Goal: Task Accomplishment & Management: Use online tool/utility

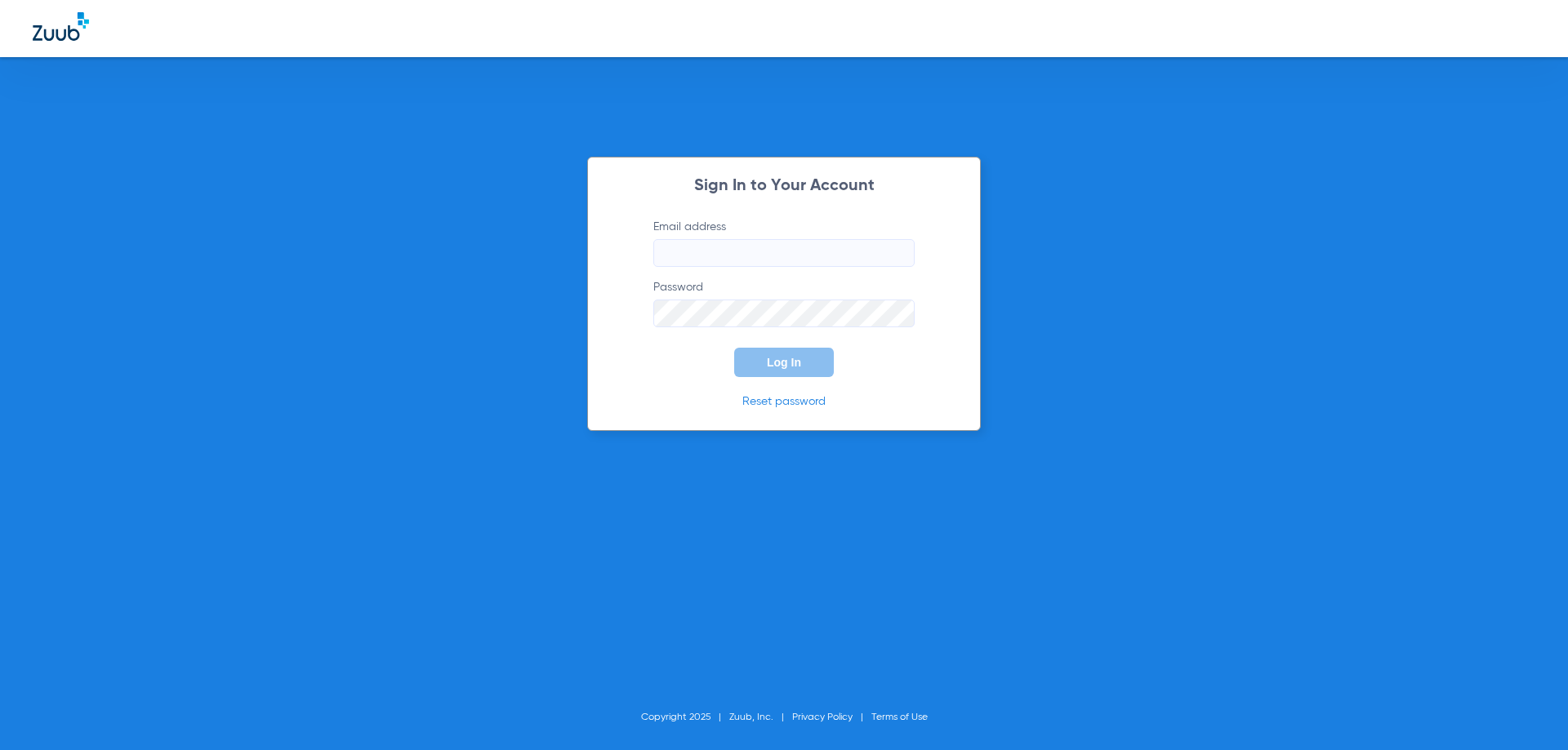
type input "[EMAIL_ADDRESS][DOMAIN_NAME]"
click at [726, 263] on input "[EMAIL_ADDRESS][DOMAIN_NAME]" at bounding box center [784, 253] width 261 height 28
click at [695, 375] on form "Email address manager@alamokidsdental.com Password Log In" at bounding box center [784, 297] width 311 height 158
click at [772, 370] on button "Log In" at bounding box center [784, 362] width 99 height 29
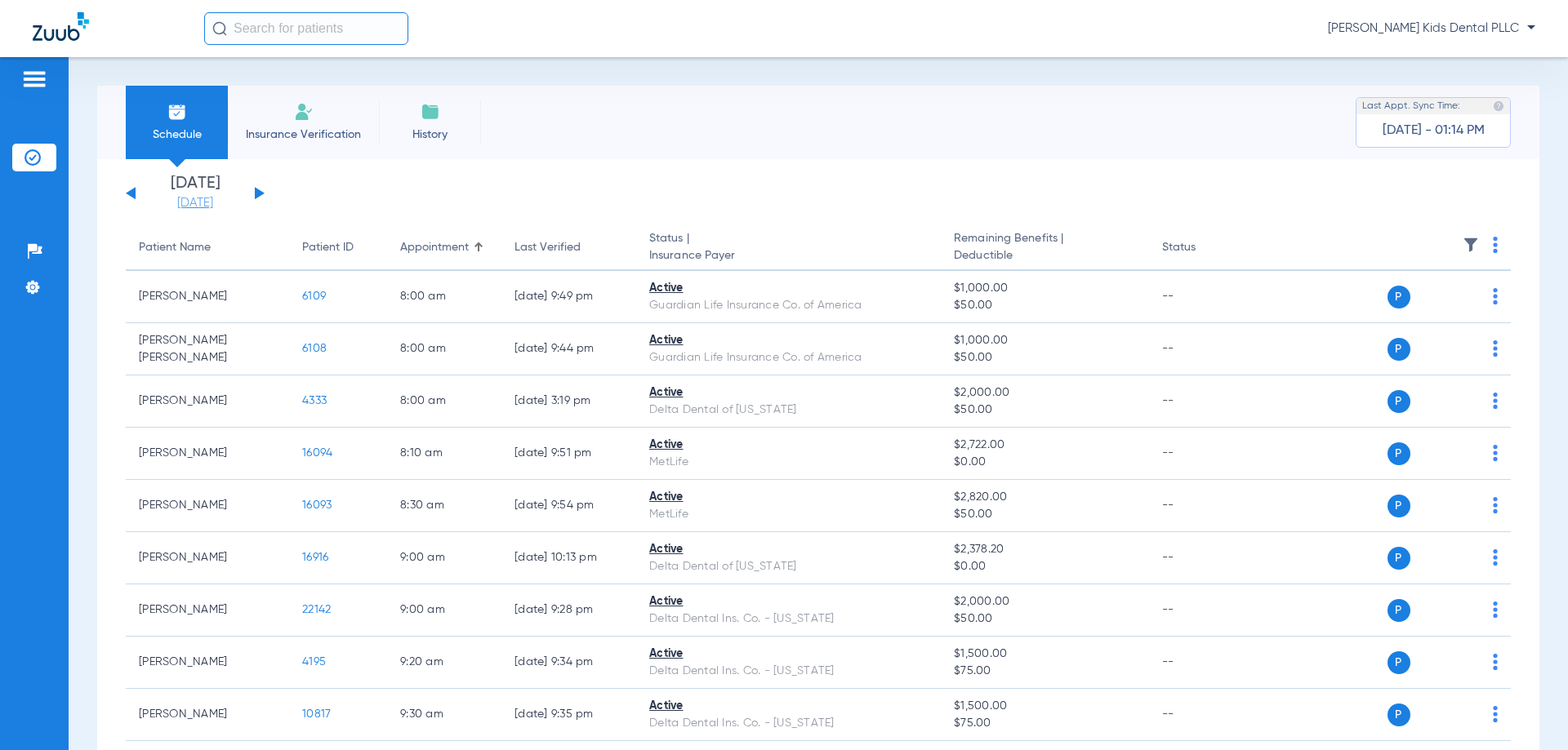
click at [210, 203] on link "[DATE]" at bounding box center [195, 204] width 98 height 17
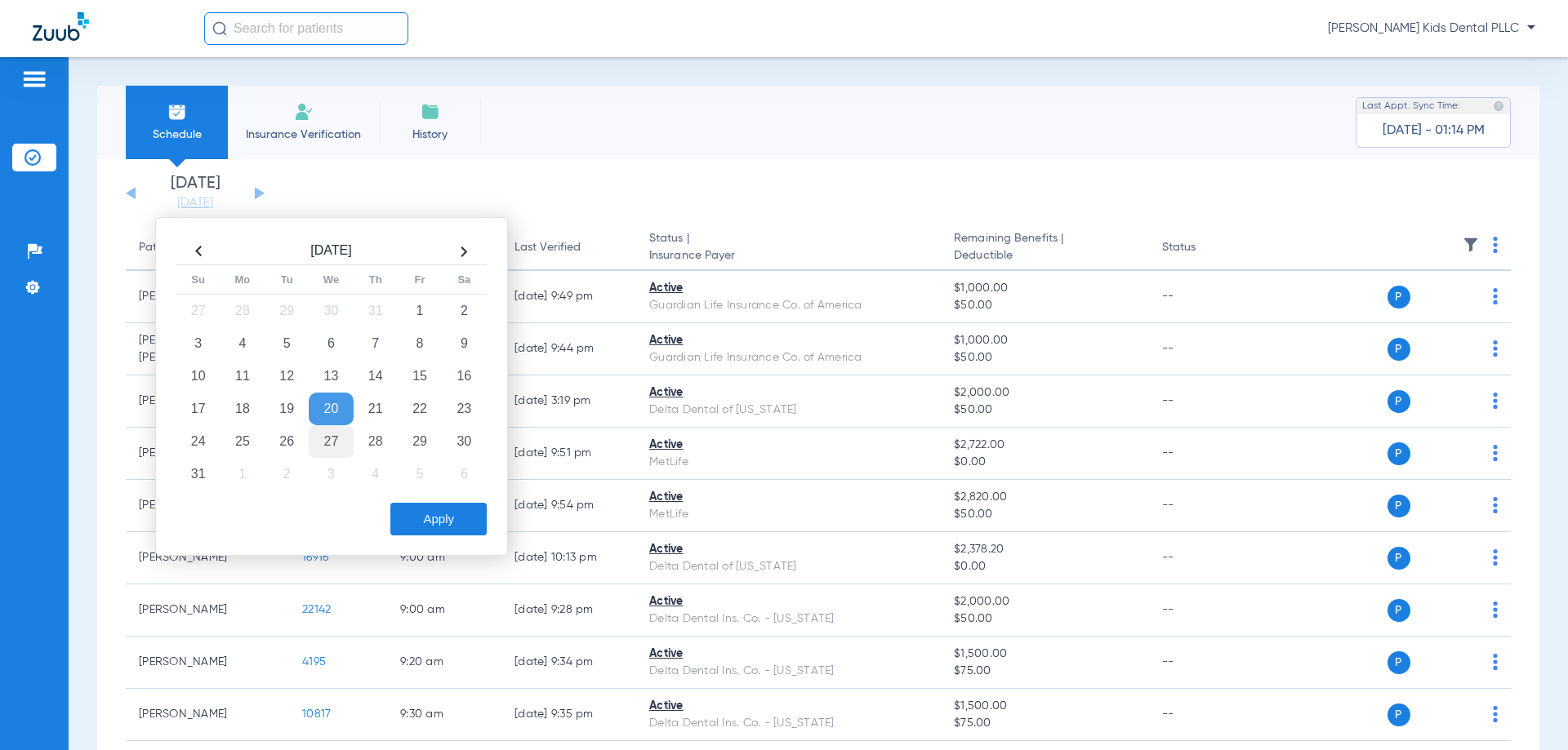
click at [337, 441] on td "27" at bounding box center [330, 441] width 44 height 32
click at [422, 523] on button "Apply" at bounding box center [438, 518] width 96 height 32
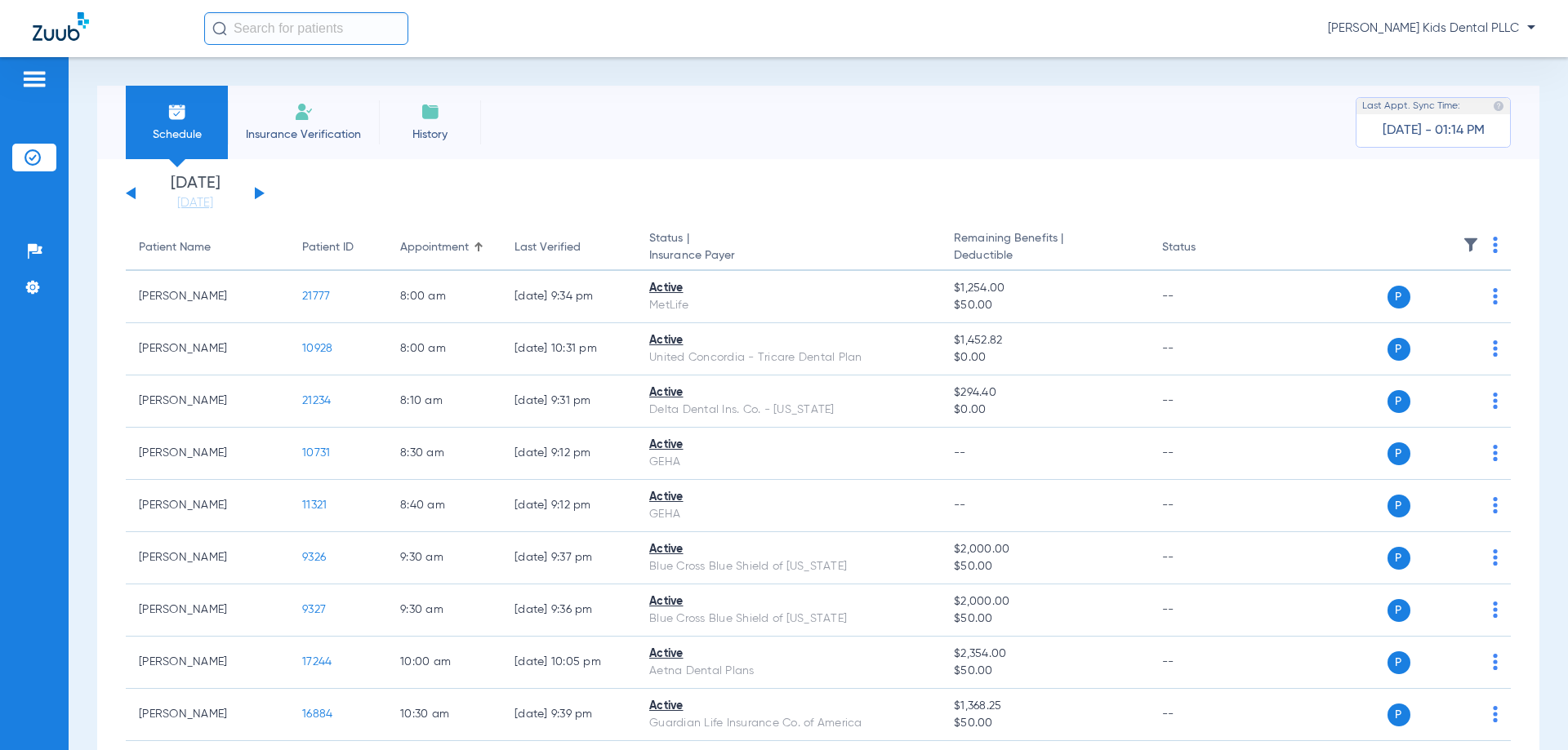
click at [133, 190] on button at bounding box center [131, 193] width 10 height 12
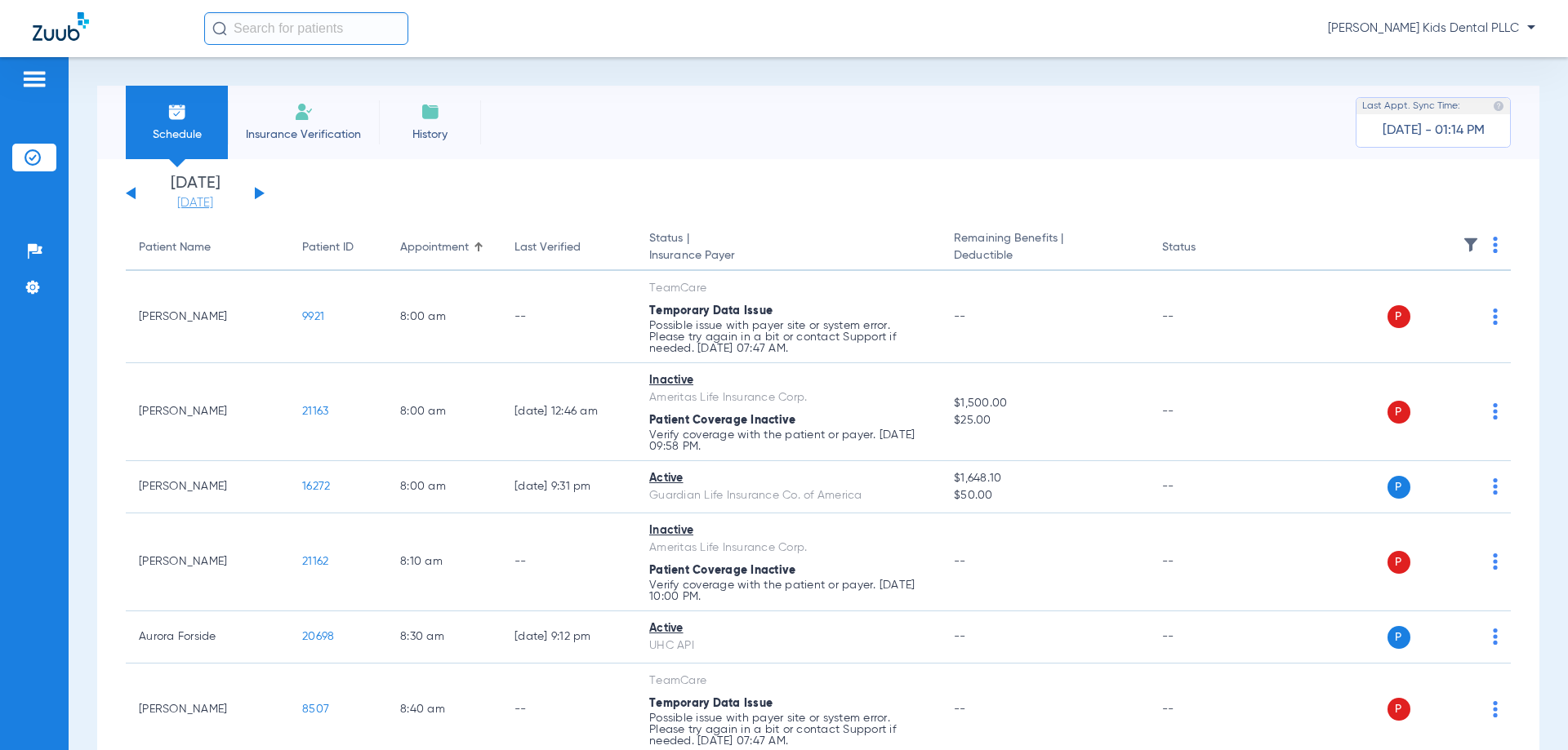
drag, startPoint x: 125, startPoint y: 194, endPoint x: 156, endPoint y: 199, distance: 31.4
click at [262, 192] on button at bounding box center [260, 193] width 10 height 12
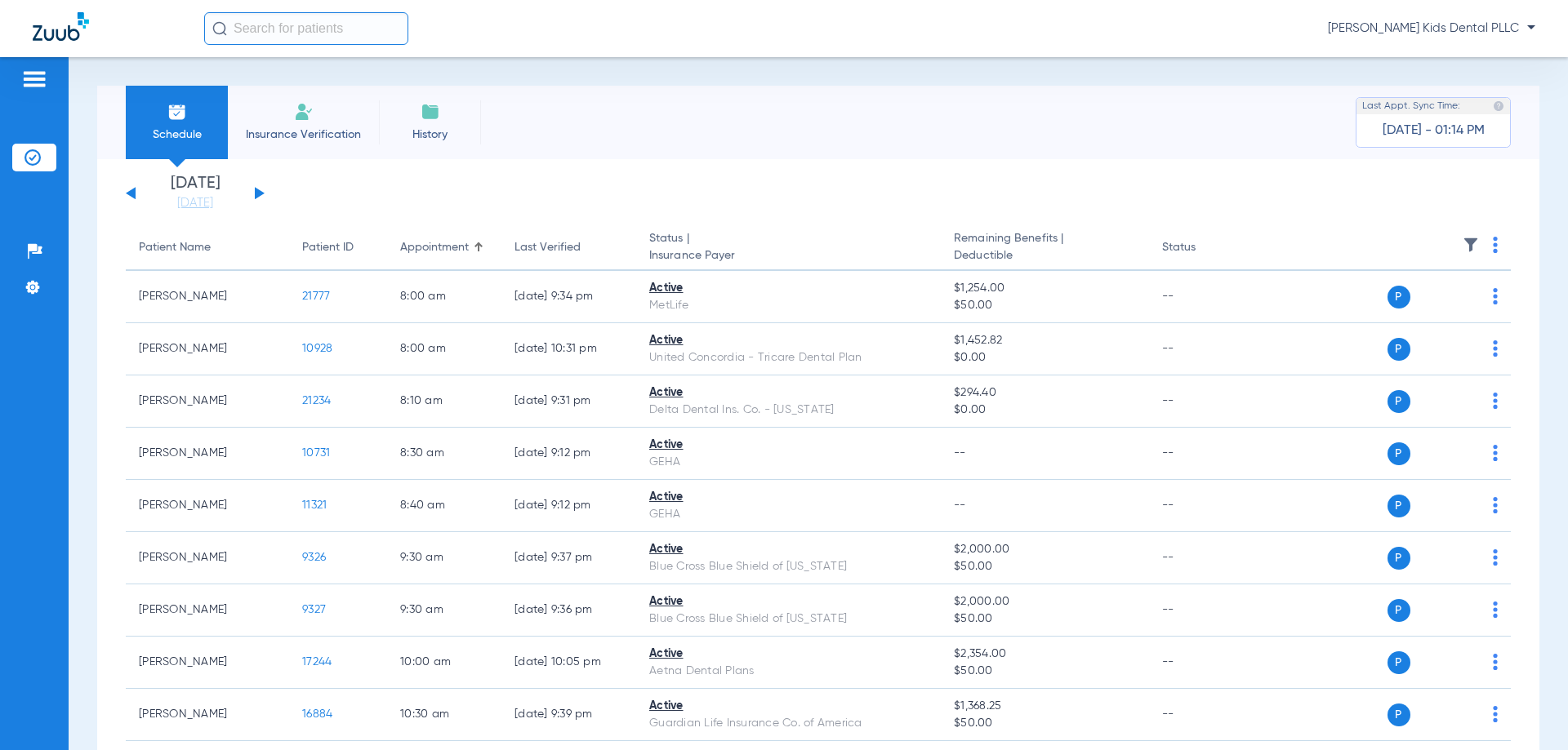
click at [336, 35] on input "text" at bounding box center [306, 28] width 204 height 32
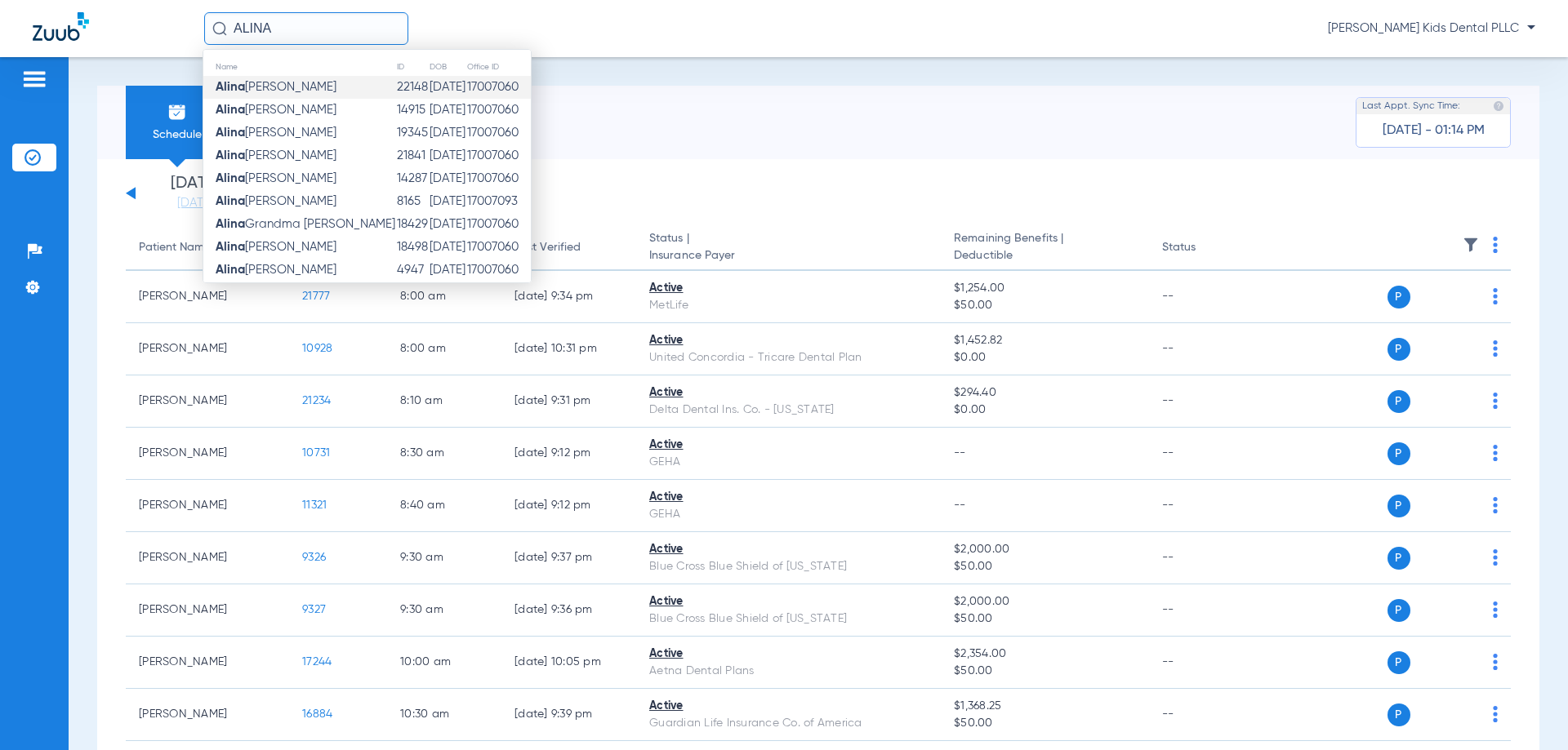
type input "ALINA"
click at [300, 83] on td "Alina Alvarez" at bounding box center [299, 88] width 193 height 23
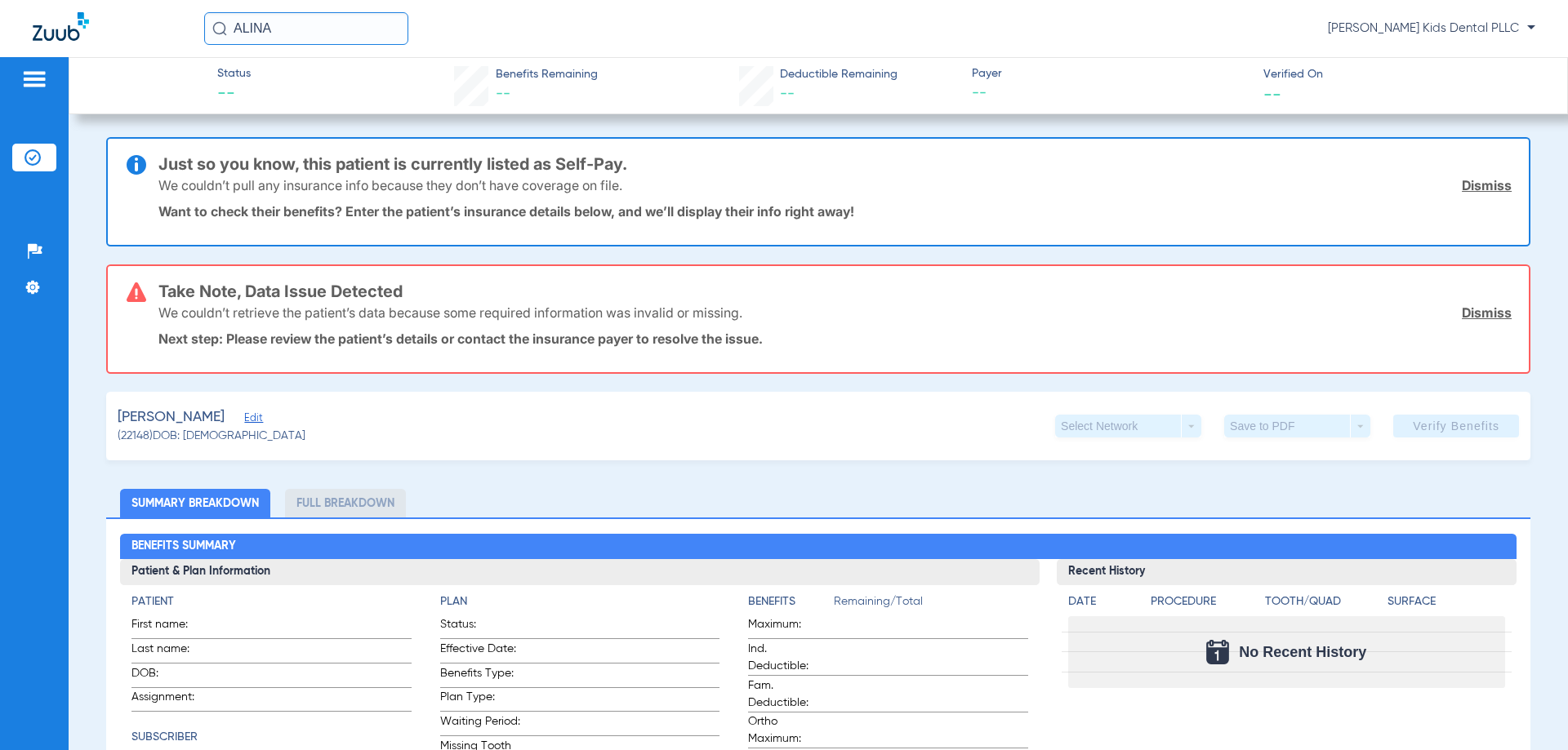
click at [1472, 192] on link "Dismiss" at bounding box center [1486, 185] width 50 height 17
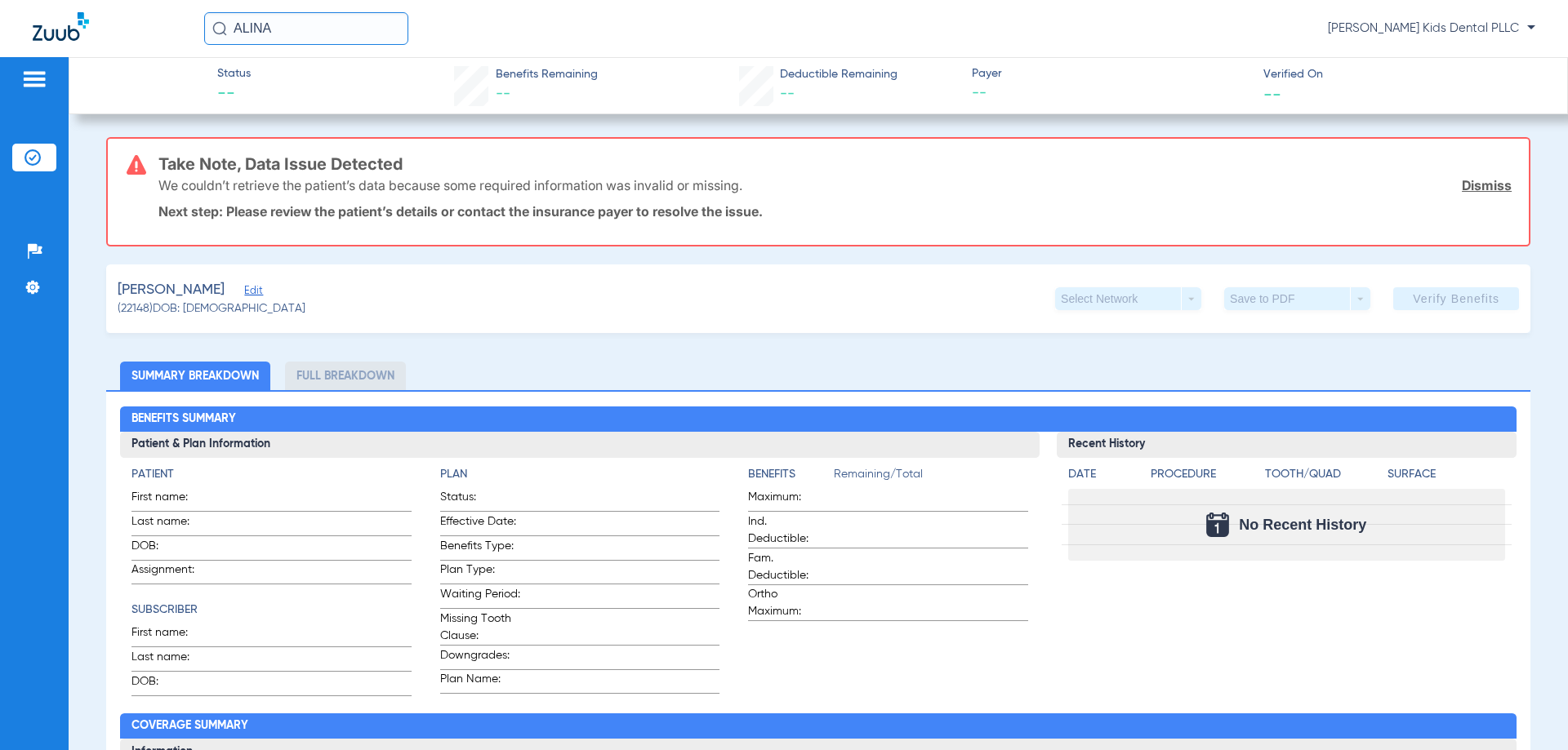
click at [1471, 177] on link "Dismiss" at bounding box center [1486, 185] width 50 height 17
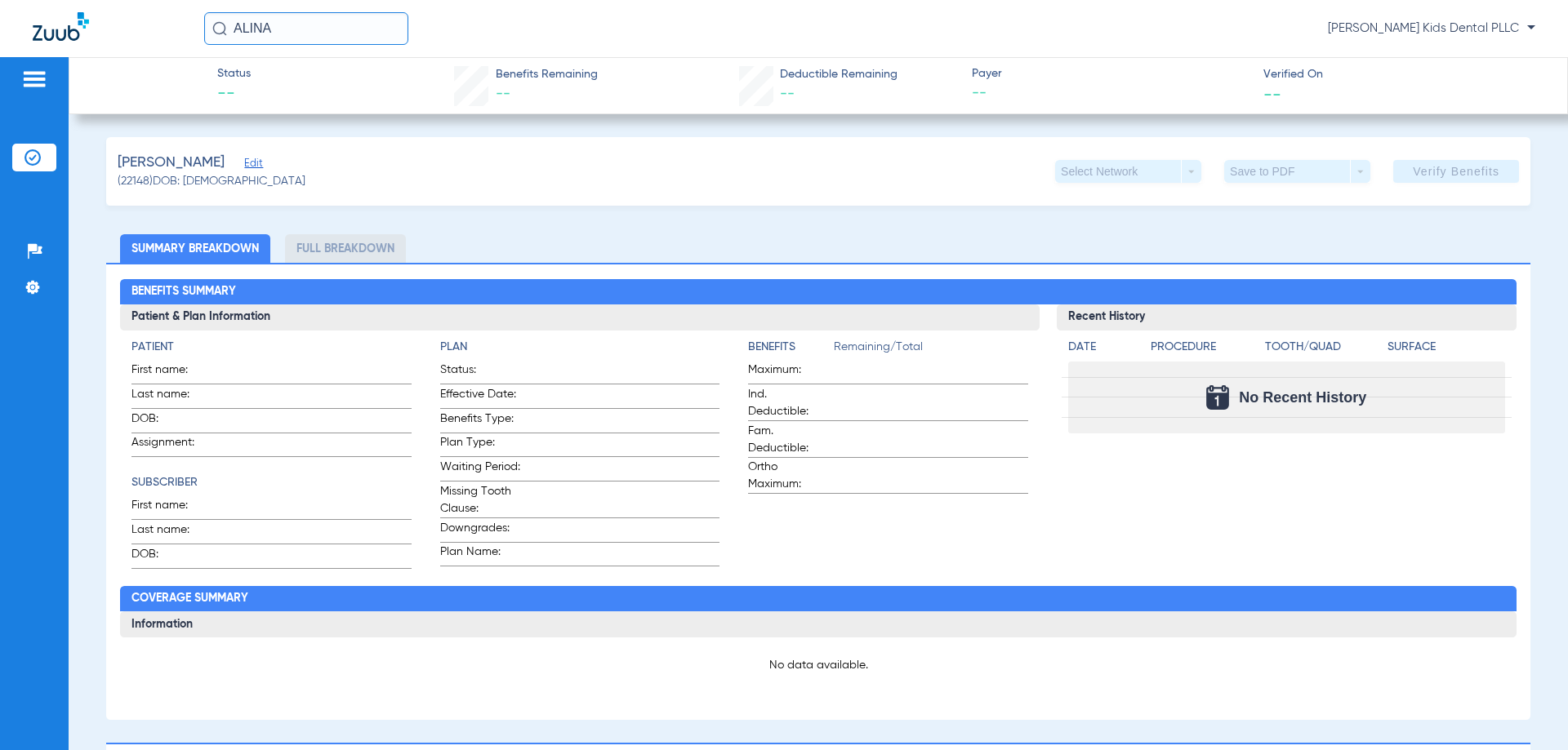
click at [385, 189] on div "Alvarez, Alina Edit (22148) DOB: 02/23/2024 Select Network arrow_drop_down Save…" at bounding box center [818, 171] width 1424 height 69
click at [370, 282] on h2 "Benefits Summary" at bounding box center [818, 292] width 1396 height 26
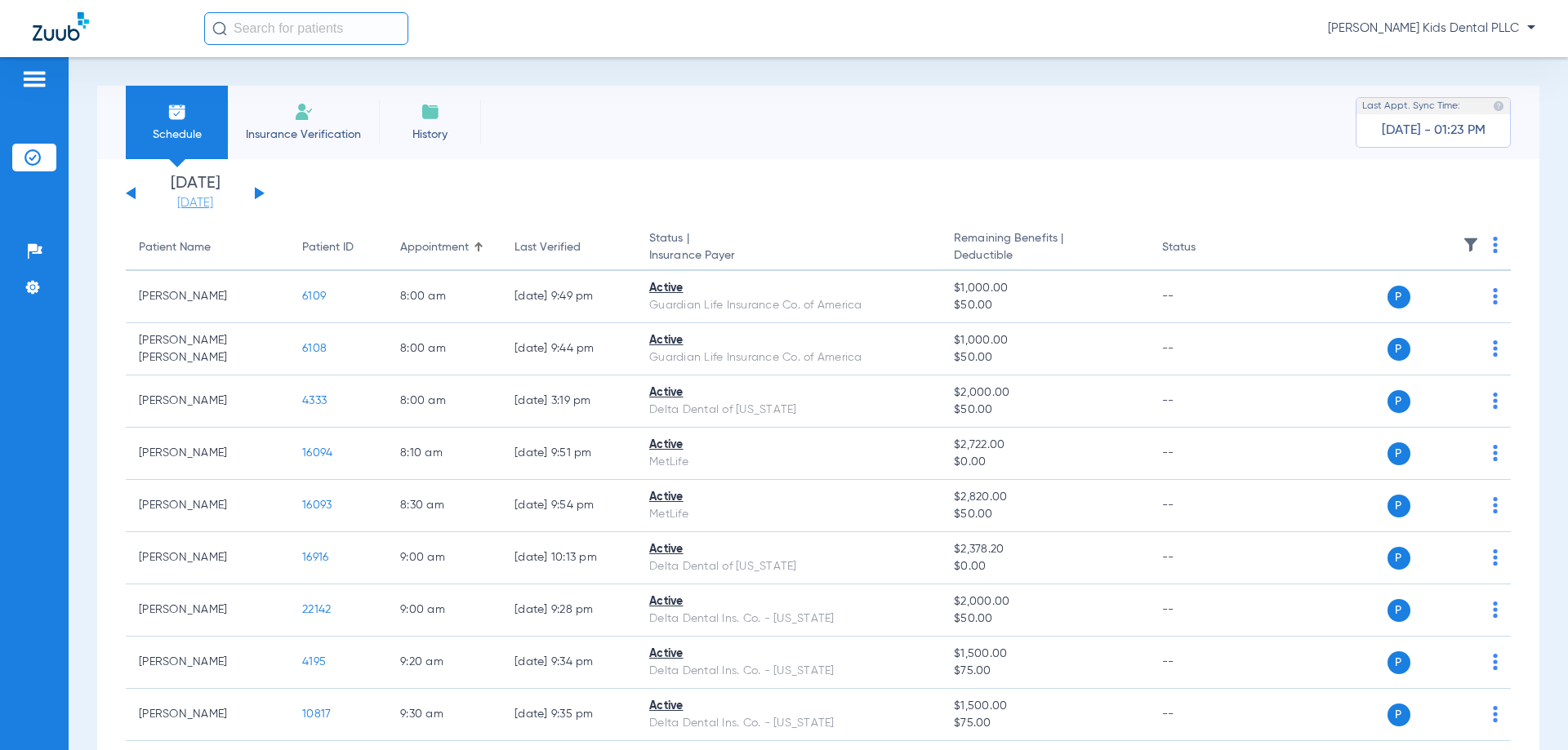
click at [210, 196] on link "[DATE]" at bounding box center [195, 204] width 98 height 17
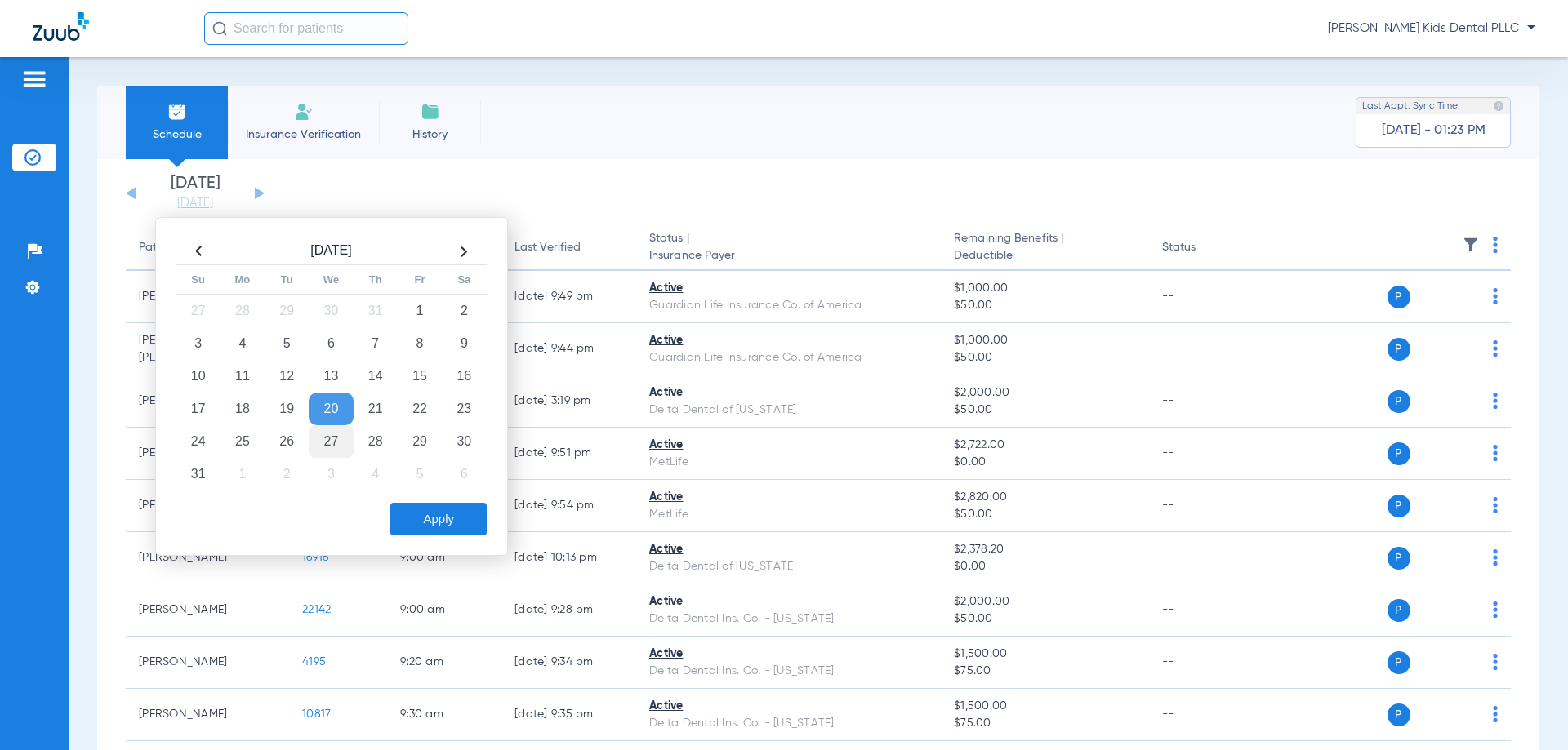
click at [327, 438] on td "27" at bounding box center [330, 441] width 44 height 32
click at [448, 528] on button "Apply" at bounding box center [438, 518] width 96 height 32
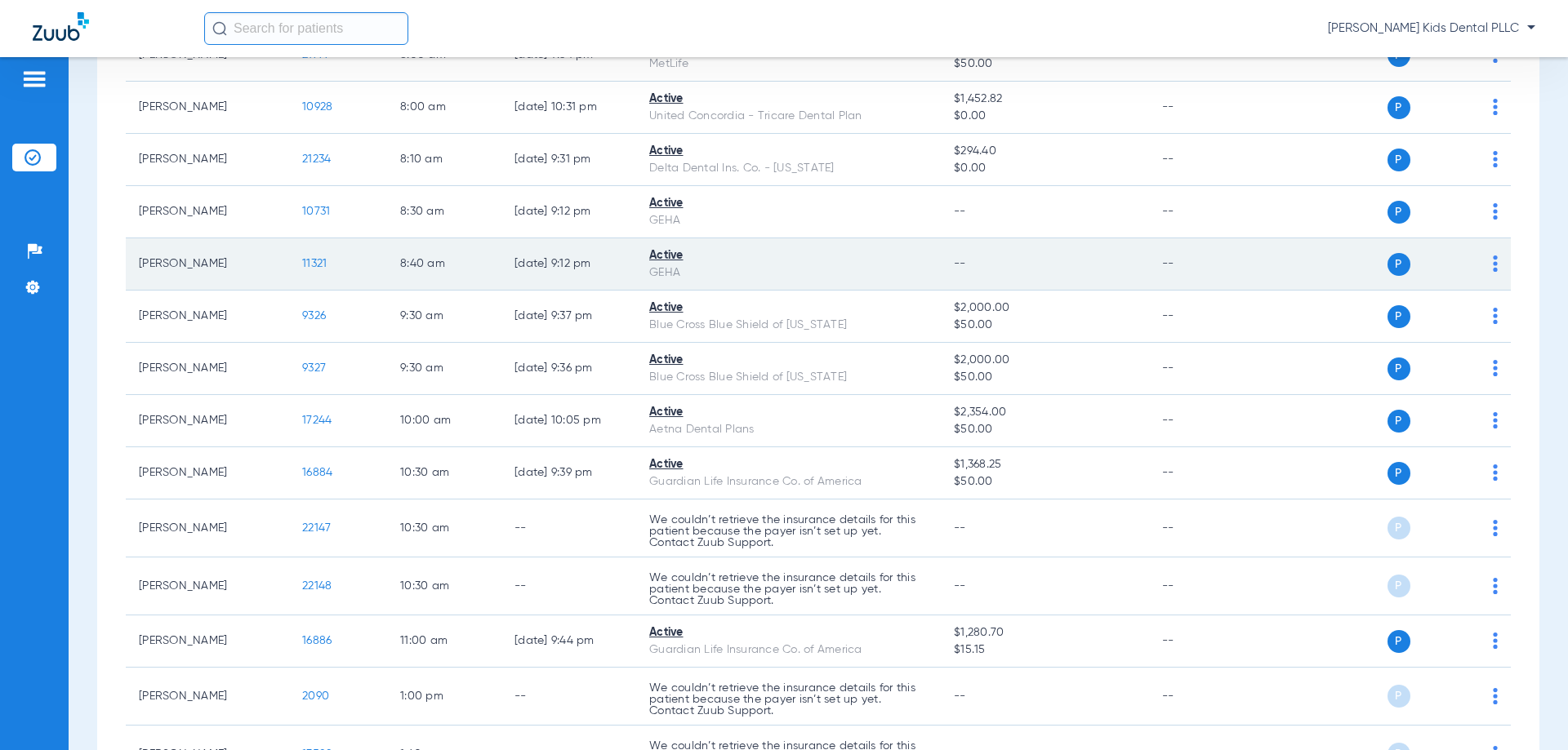
scroll to position [326, 0]
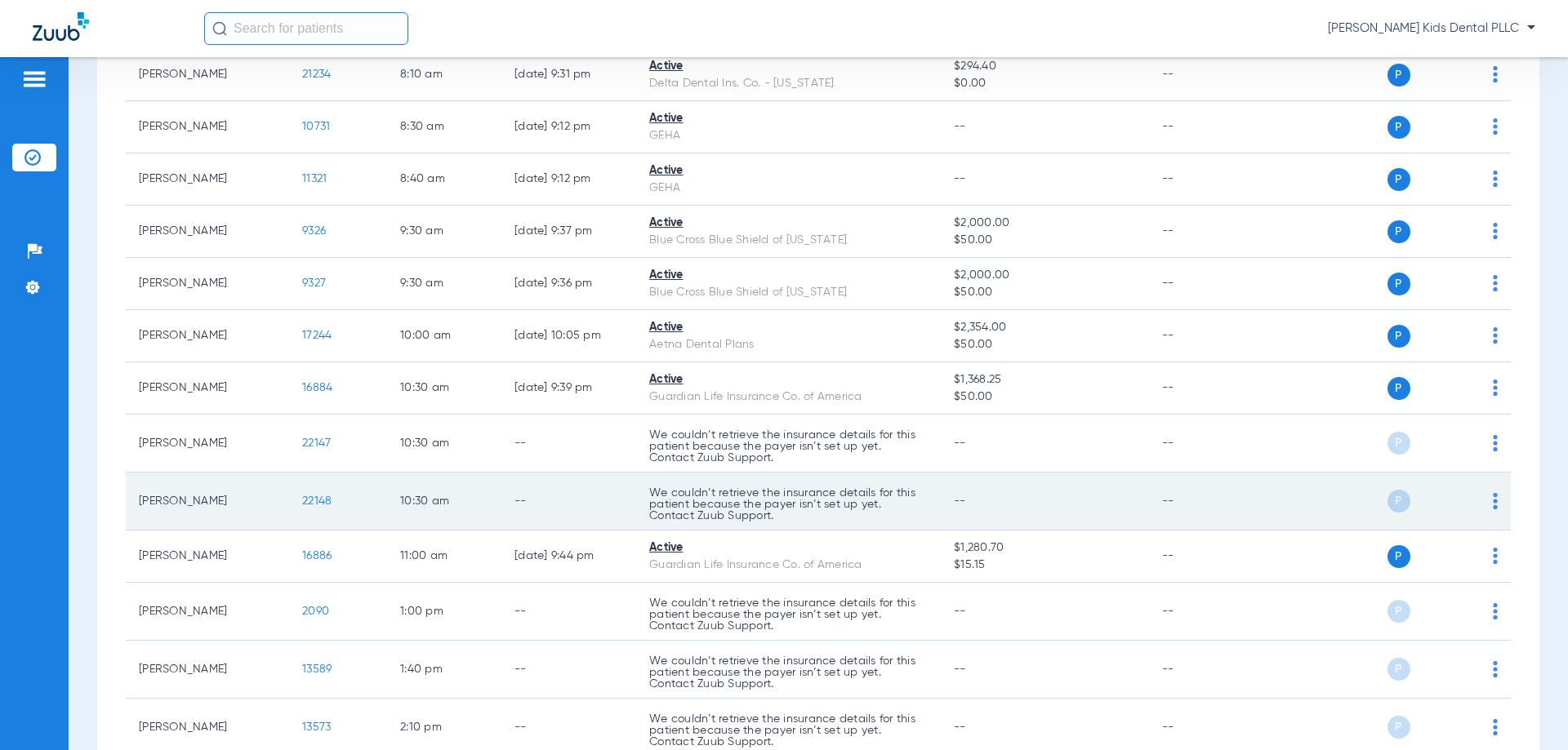
click at [195, 512] on td "[PERSON_NAME]" at bounding box center [207, 502] width 163 height 58
click at [1476, 498] on div "P S" at bounding box center [1378, 501] width 239 height 23
click at [1493, 499] on img at bounding box center [1495, 501] width 5 height 17
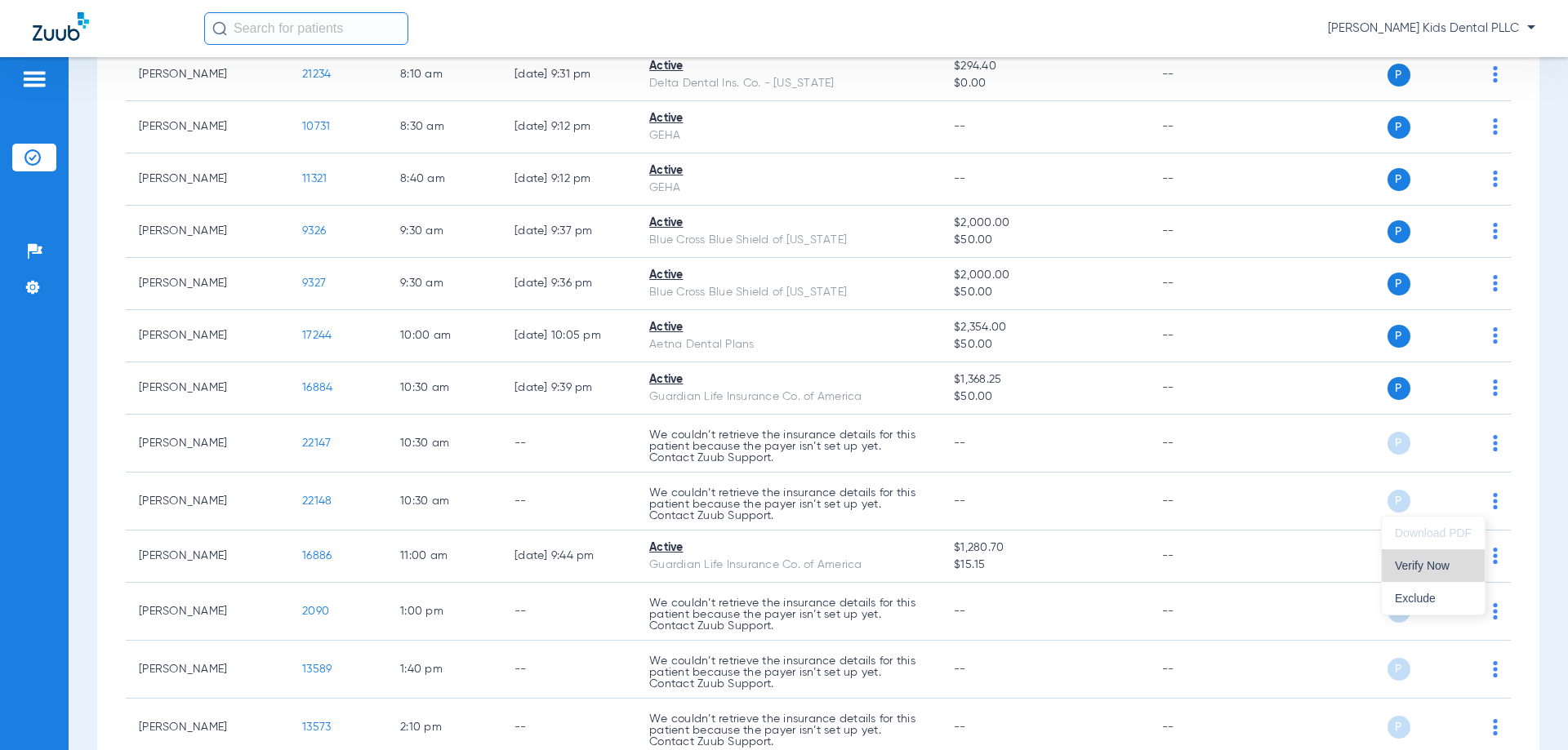
click at [1428, 568] on span "Verify Now" at bounding box center [1433, 565] width 77 height 12
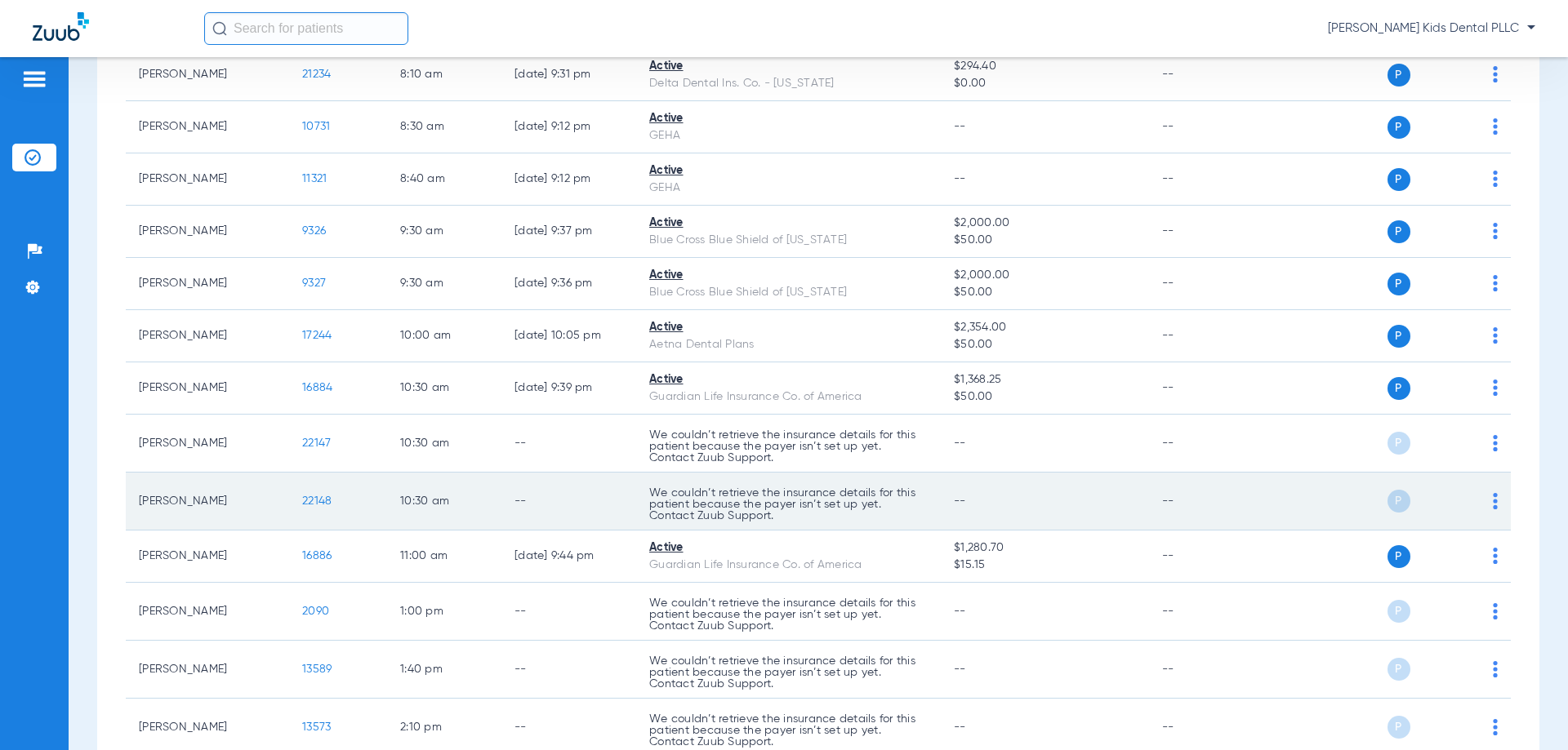
click at [1387, 499] on span "P" at bounding box center [1399, 501] width 23 height 23
click at [1489, 505] on td "P S" at bounding box center [1385, 502] width 253 height 58
click at [1493, 502] on img at bounding box center [1495, 501] width 5 height 17
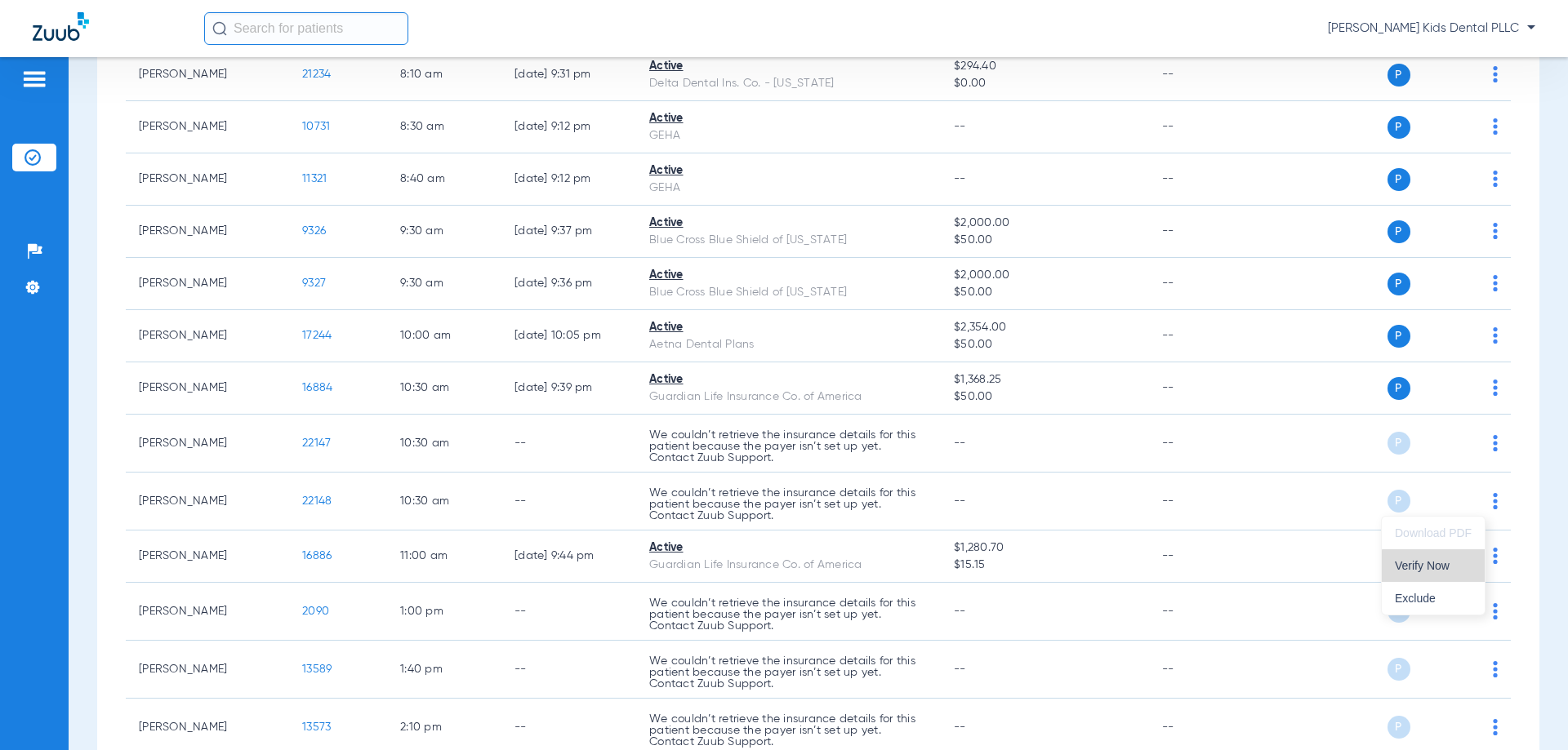
click at [1436, 571] on span "Verify Now" at bounding box center [1433, 565] width 77 height 12
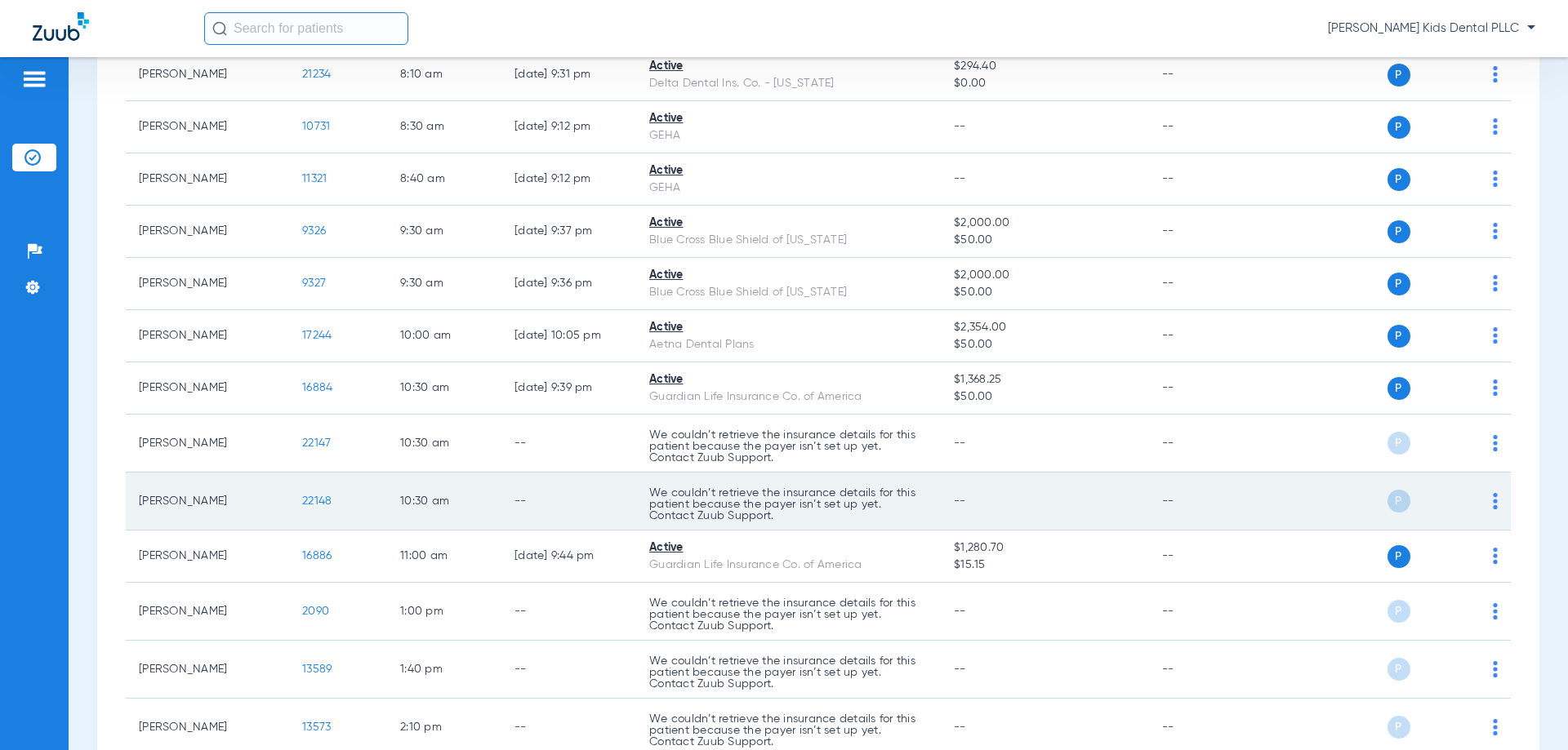
click at [572, 509] on td "--" at bounding box center [568, 502] width 135 height 58
click at [716, 464] on p "We couldn’t retrieve the insurance details for this patient because the payer i…" at bounding box center [789, 445] width 278 height 34
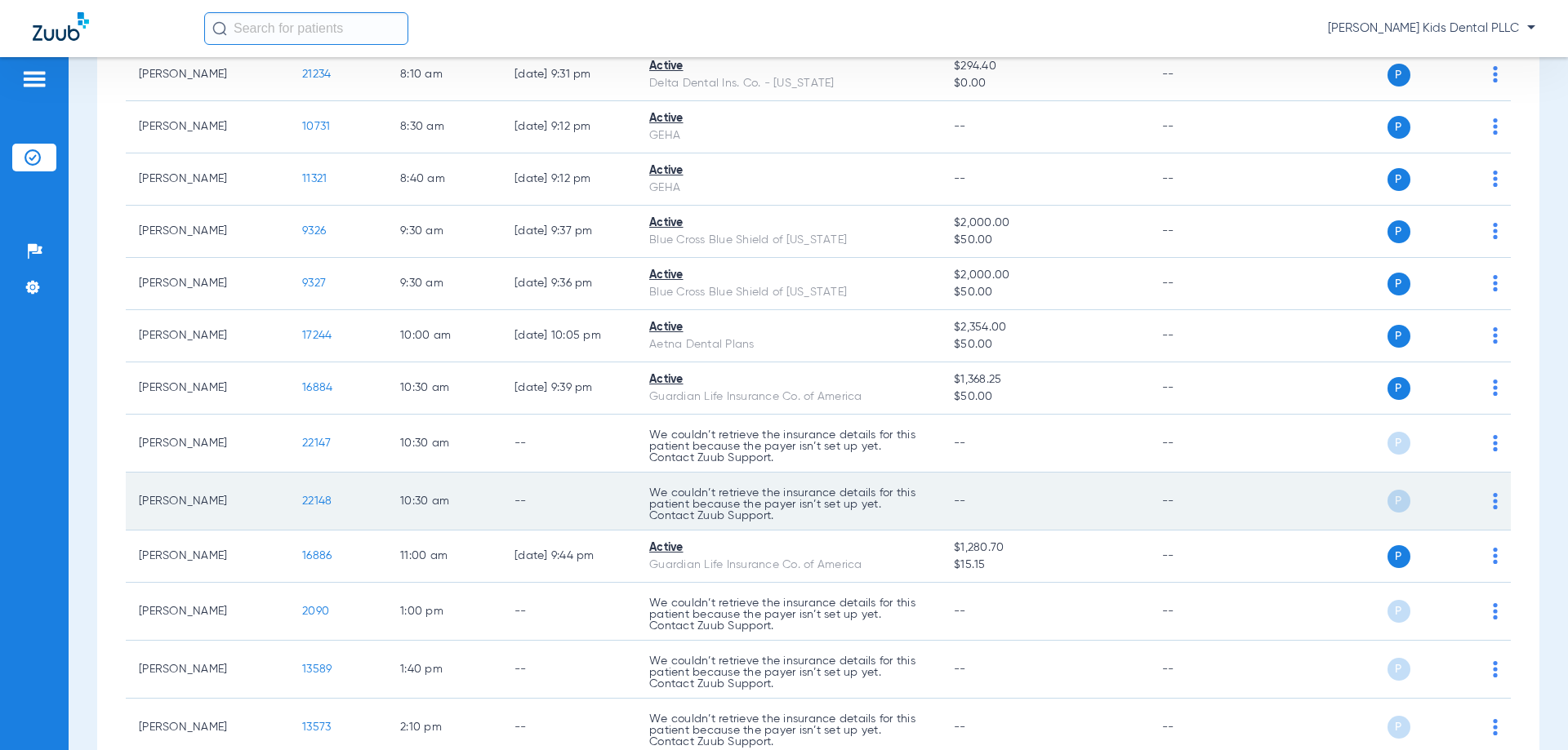
click at [221, 504] on td "[PERSON_NAME]" at bounding box center [207, 502] width 163 height 58
click at [345, 497] on td "22148" at bounding box center [338, 502] width 98 height 58
click at [317, 497] on span "22148" at bounding box center [316, 501] width 29 height 12
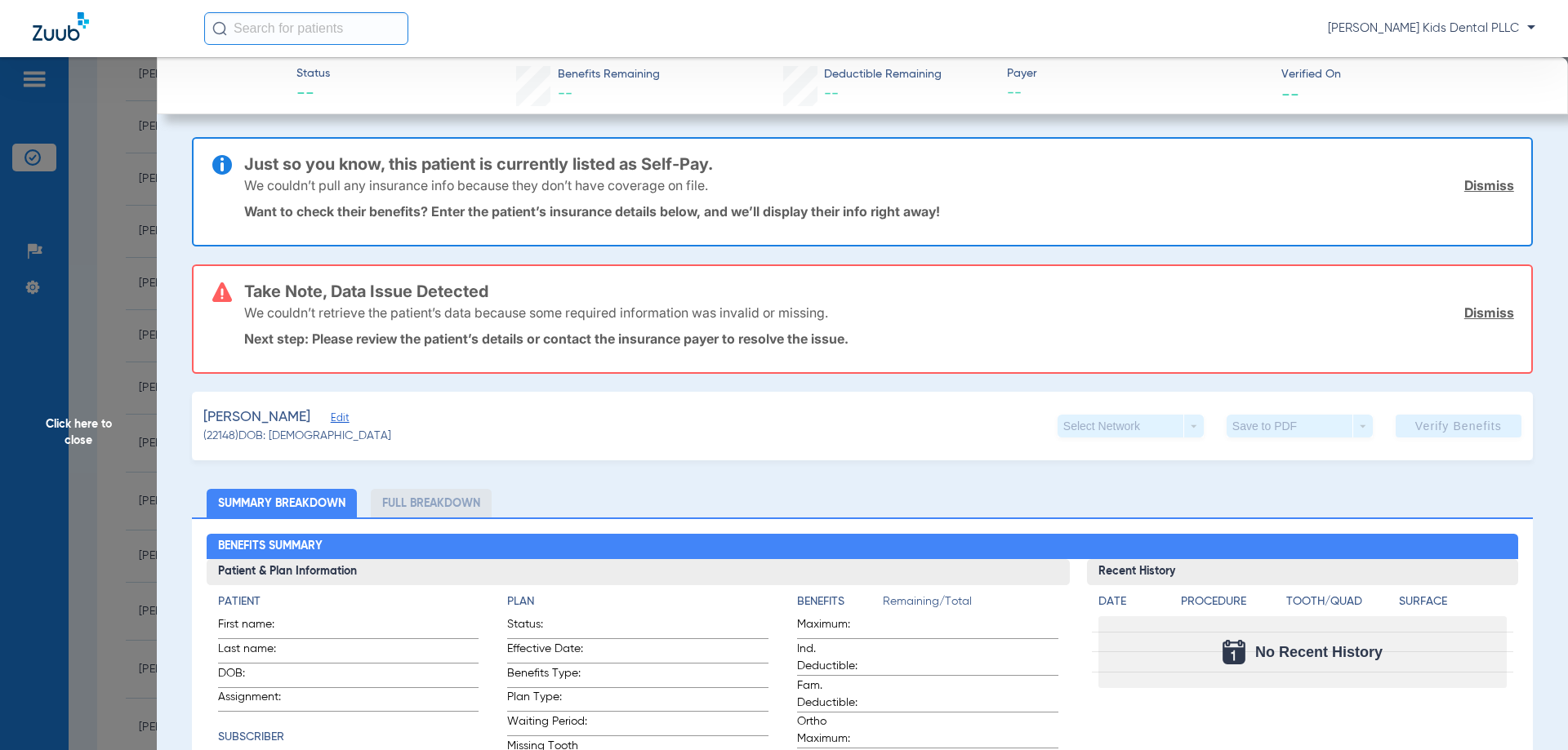
click at [138, 350] on span "Click here to close" at bounding box center [78, 432] width 157 height 750
